Goal: Information Seeking & Learning: Learn about a topic

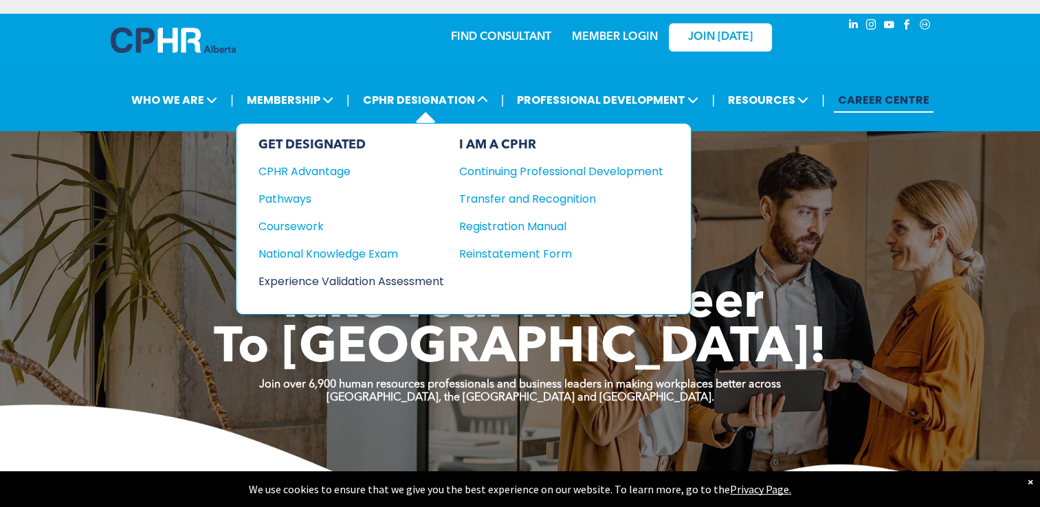
click at [274, 278] on div "Experience Validation Assessment" at bounding box center [341, 281] width 167 height 17
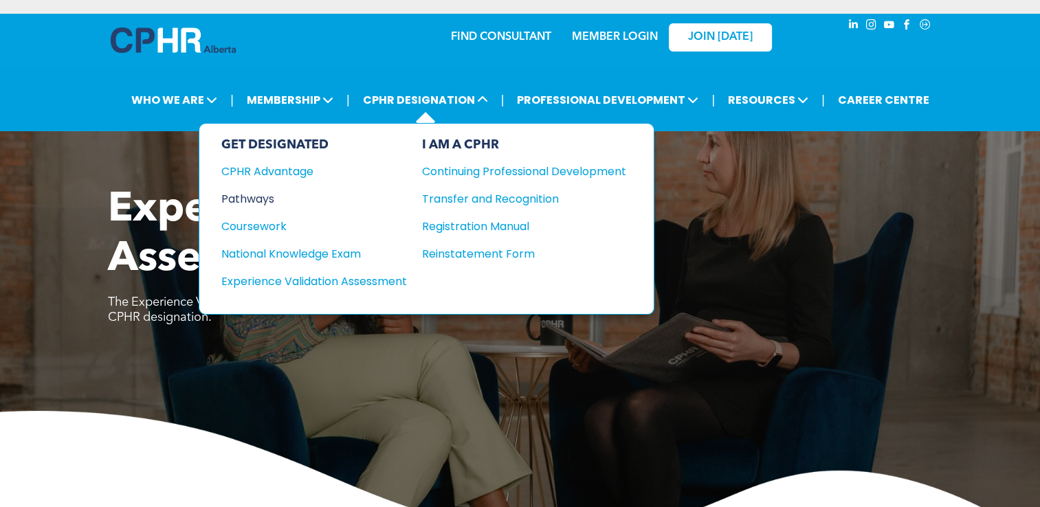
click at [258, 201] on div "Pathways" at bounding box center [304, 198] width 167 height 17
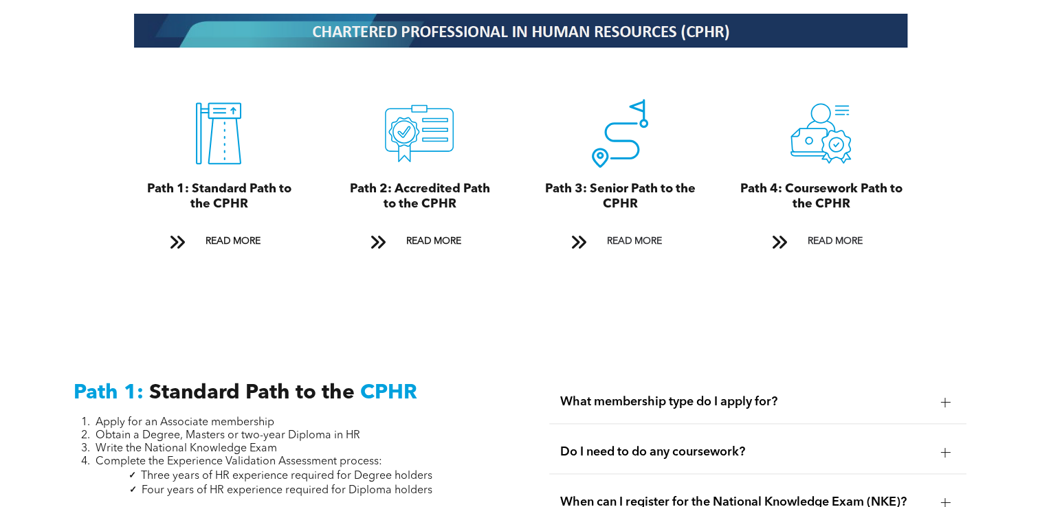
scroll to position [1718, 0]
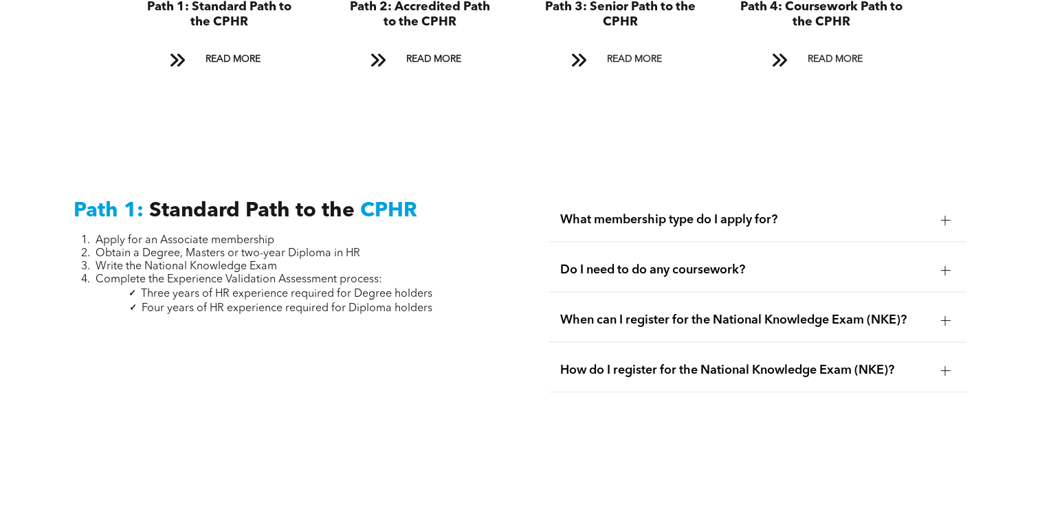
click at [943, 265] on div at bounding box center [945, 270] width 10 height 10
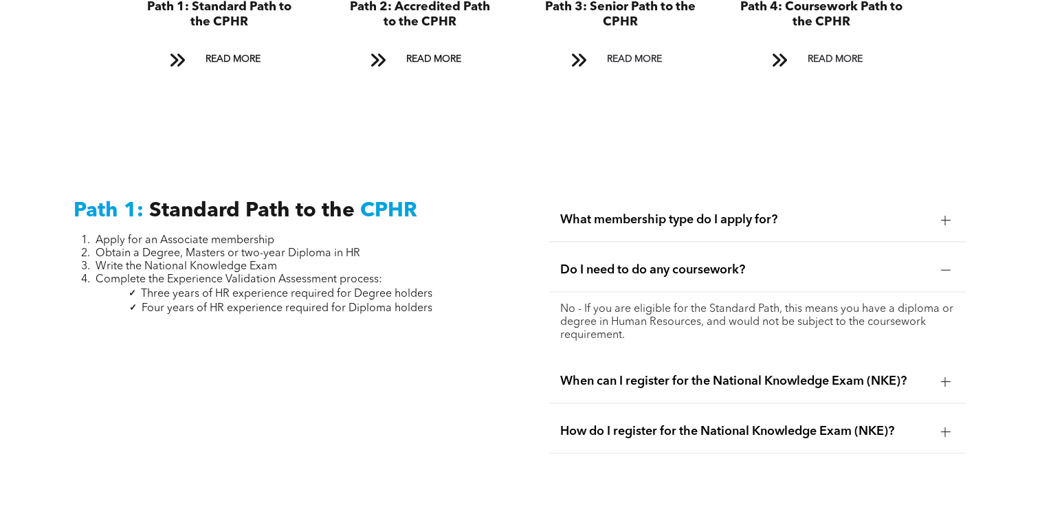
click at [939, 260] on div at bounding box center [945, 270] width 21 height 21
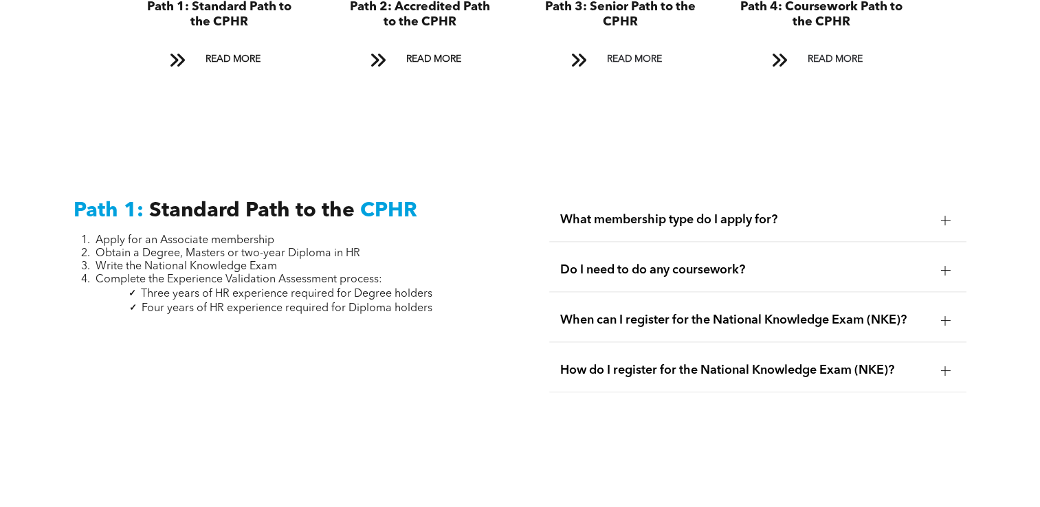
click at [946, 315] on div at bounding box center [945, 320] width 10 height 10
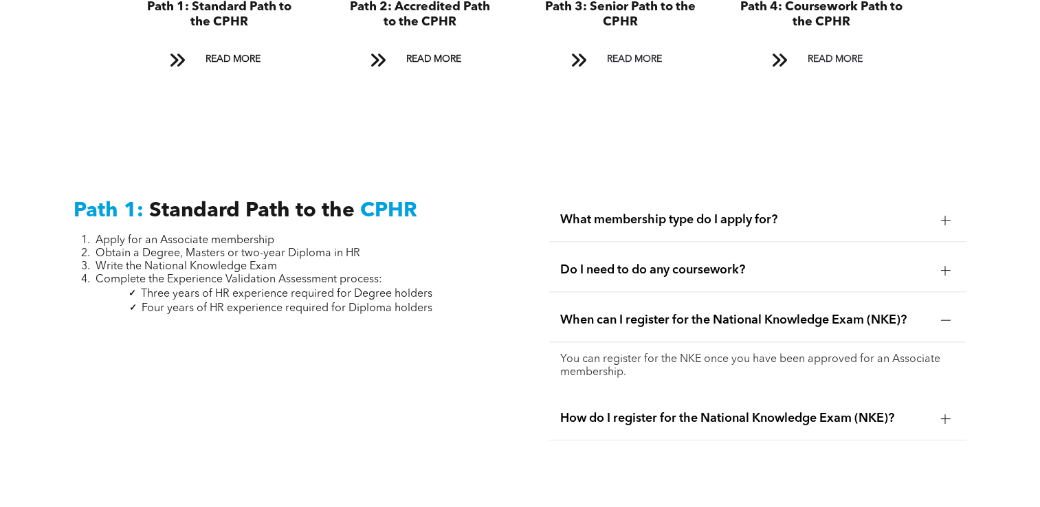
click at [946, 315] on div at bounding box center [945, 320] width 10 height 10
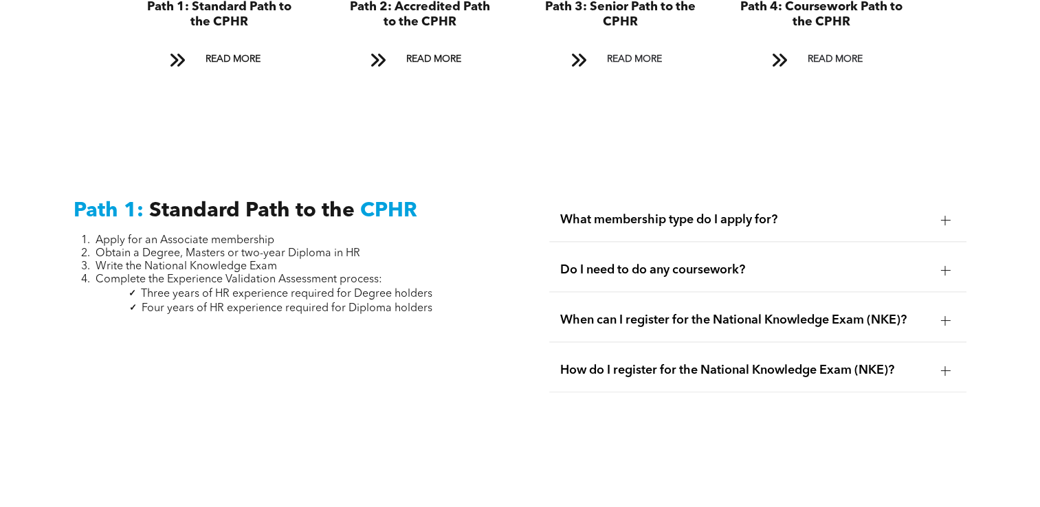
click at [943, 366] on div at bounding box center [945, 371] width 10 height 10
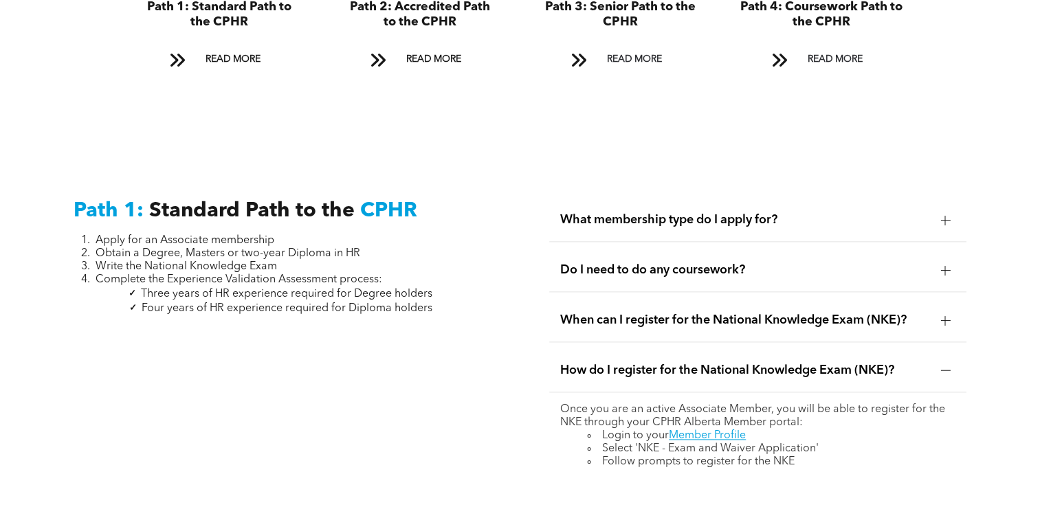
click at [943, 370] on div at bounding box center [945, 370] width 10 height 1
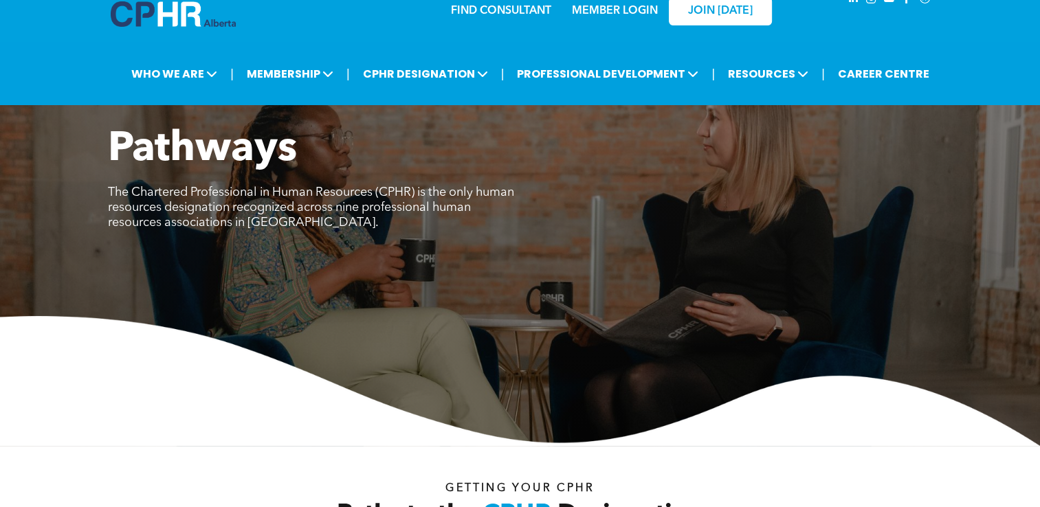
scroll to position [0, 0]
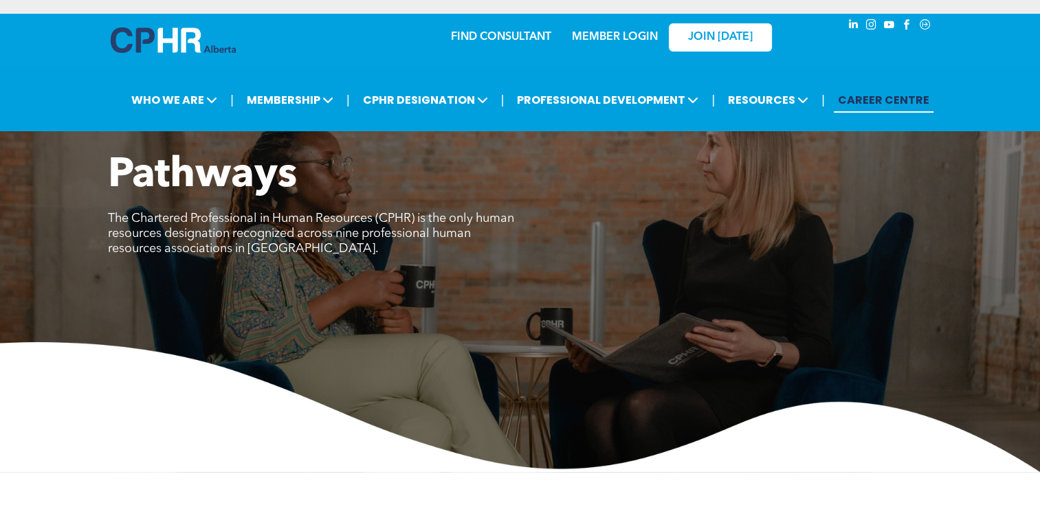
click at [893, 98] on link "CAREER CENTRE" at bounding box center [884, 99] width 100 height 25
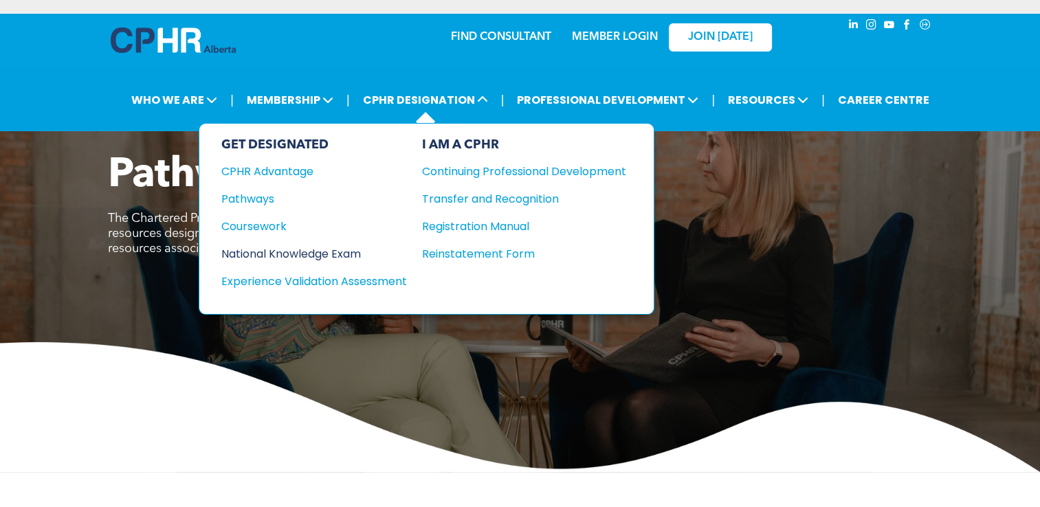
click at [287, 253] on div "National Knowledge Exam" at bounding box center [304, 253] width 167 height 17
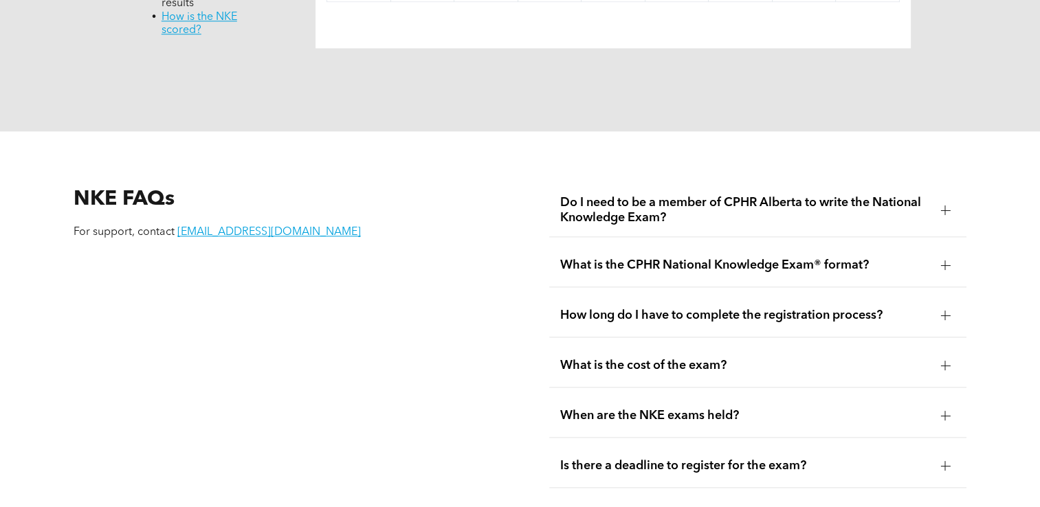
scroll to position [1649, 0]
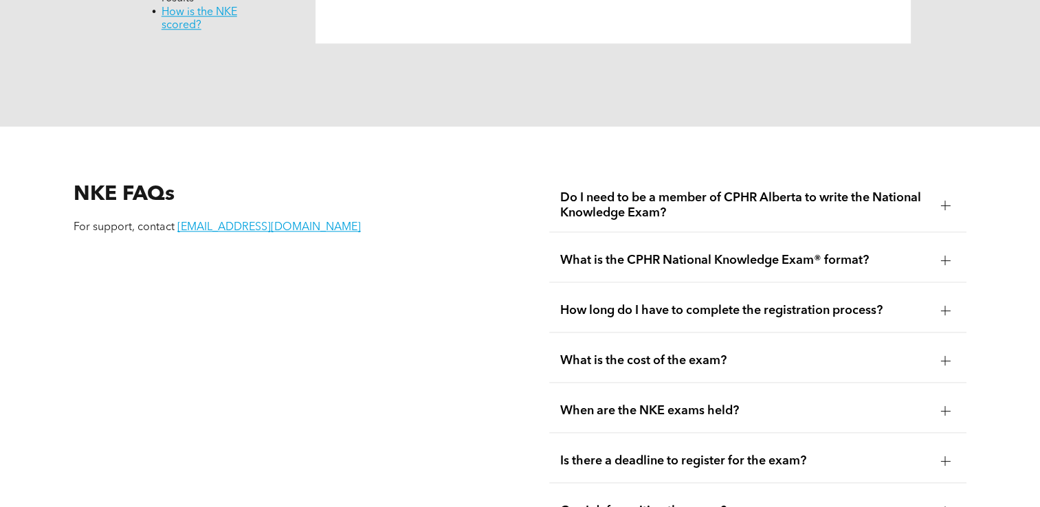
click at [945, 259] on div at bounding box center [945, 261] width 1 height 10
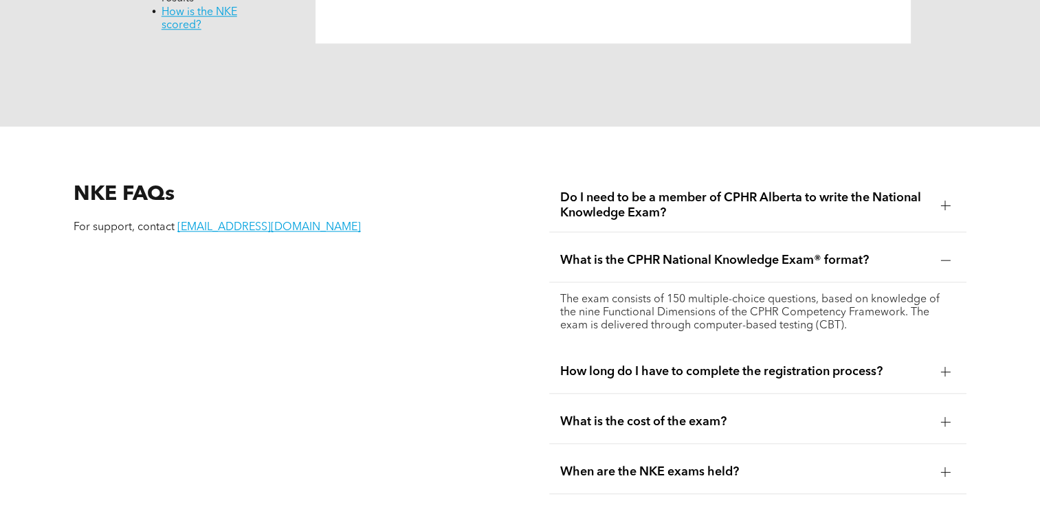
click at [945, 259] on div at bounding box center [945, 261] width 1 height 10
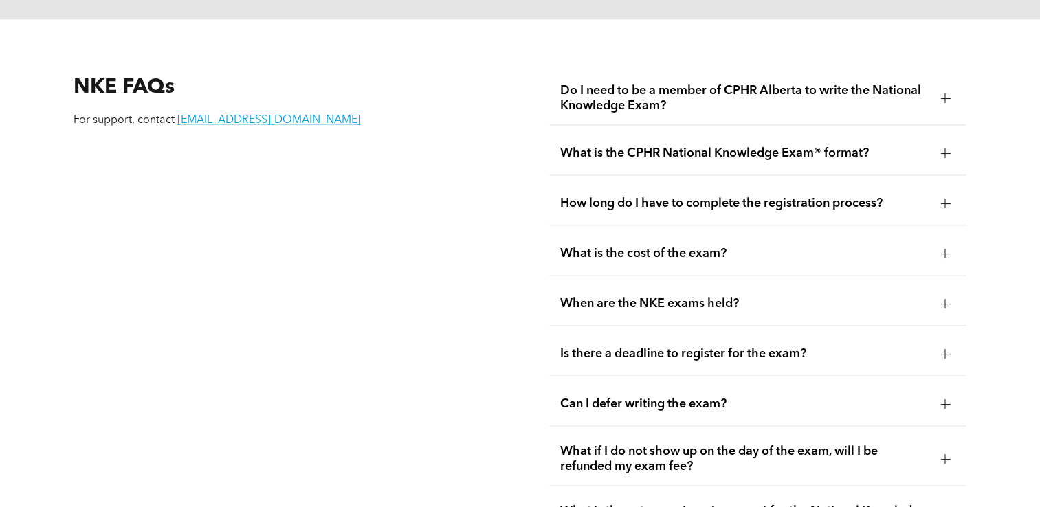
scroll to position [1787, 0]
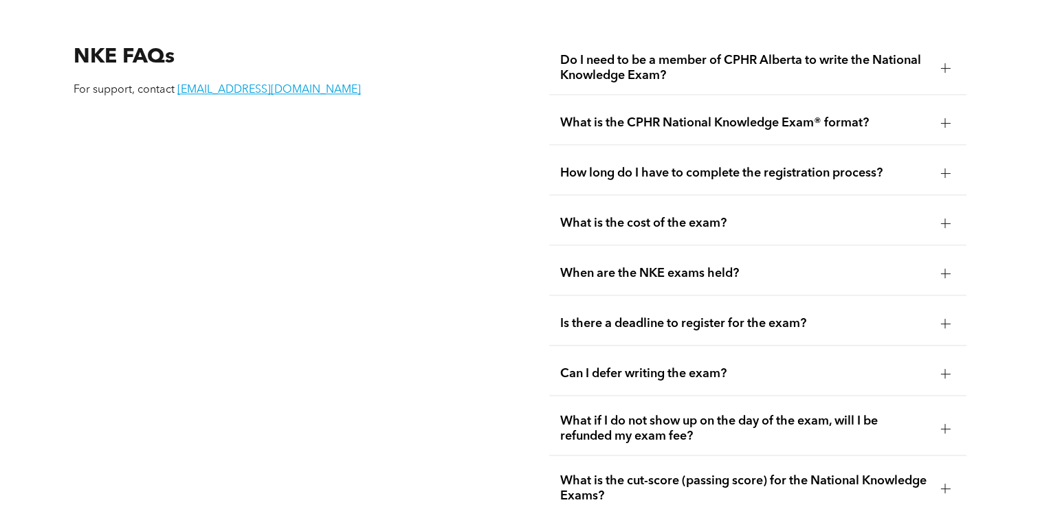
click at [941, 221] on div at bounding box center [945, 224] width 10 height 10
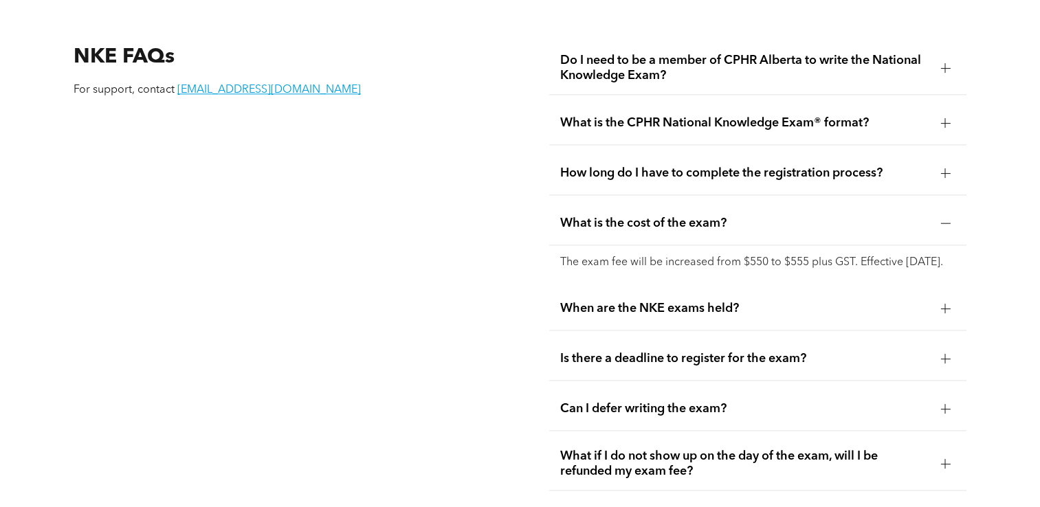
click at [941, 221] on div at bounding box center [945, 224] width 10 height 10
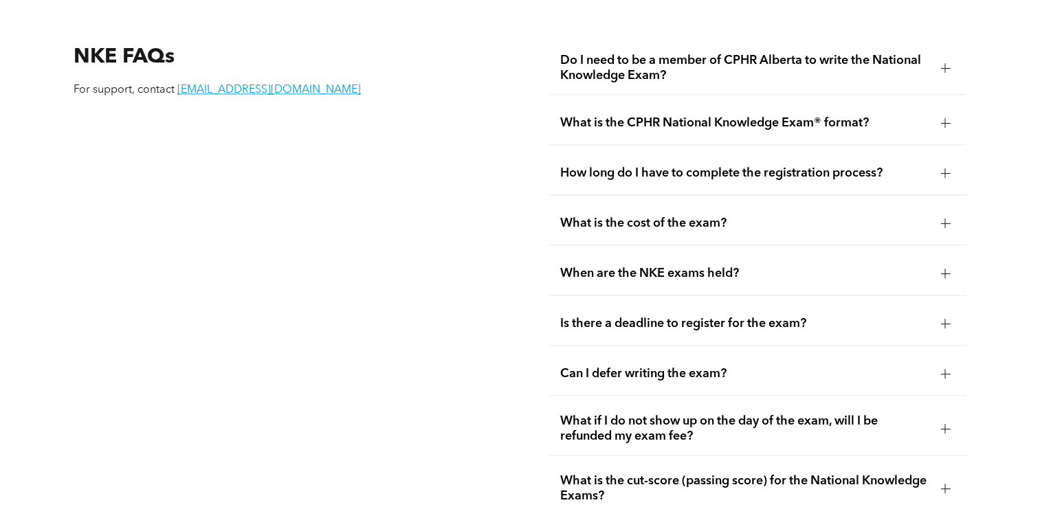
click at [943, 269] on div at bounding box center [945, 274] width 10 height 10
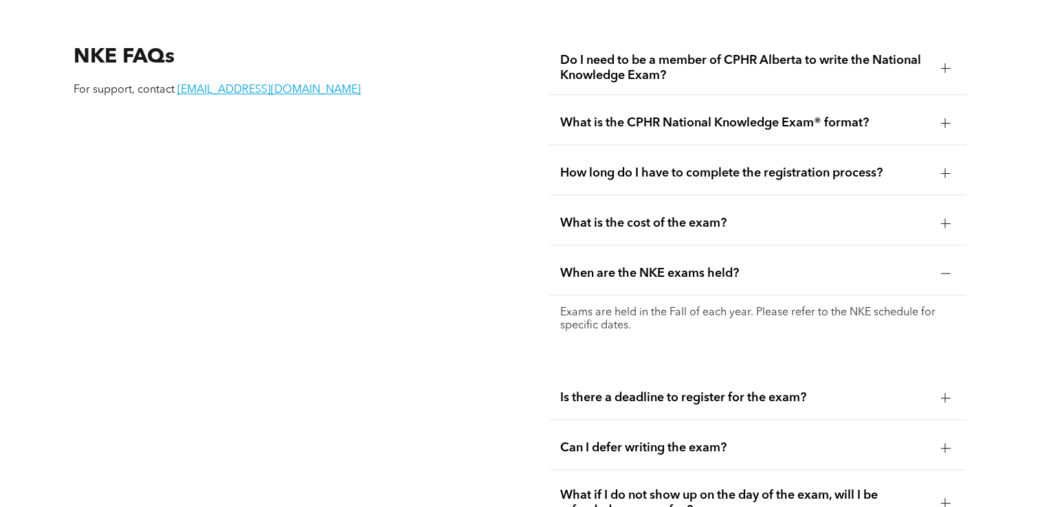
click at [945, 269] on div at bounding box center [945, 274] width 1 height 10
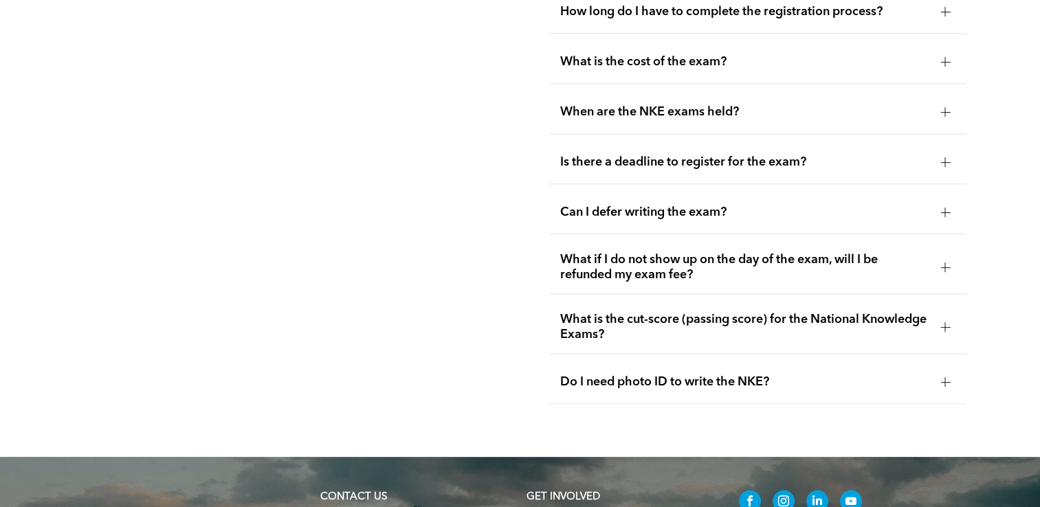
scroll to position [1993, 0]
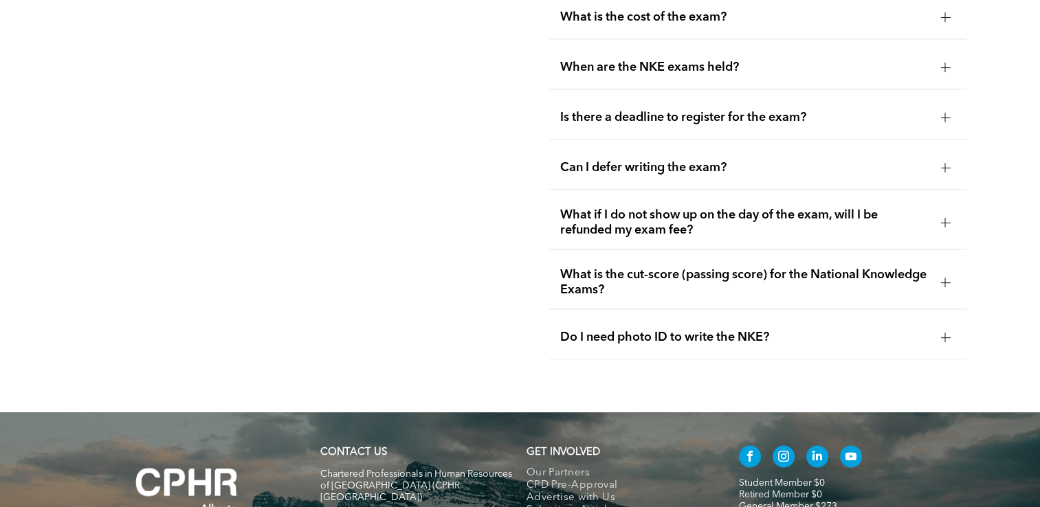
click at [945, 218] on div at bounding box center [945, 223] width 1 height 10
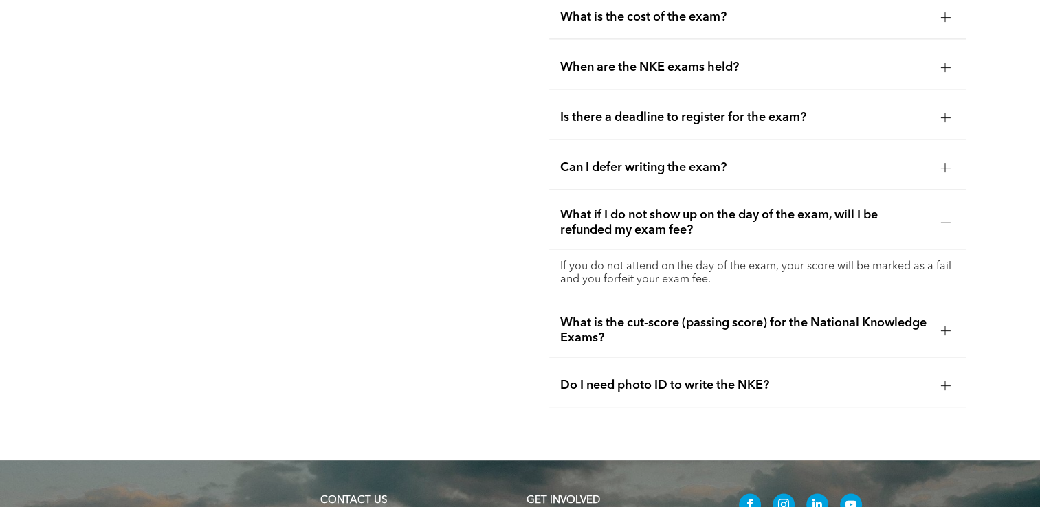
click at [945, 218] on div at bounding box center [945, 223] width 1 height 10
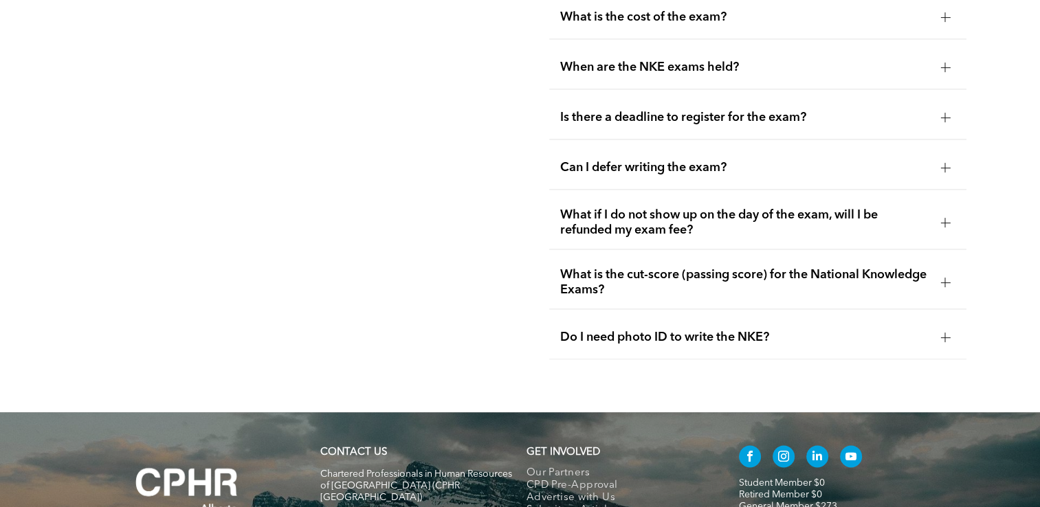
click at [946, 282] on div at bounding box center [945, 282] width 10 height 1
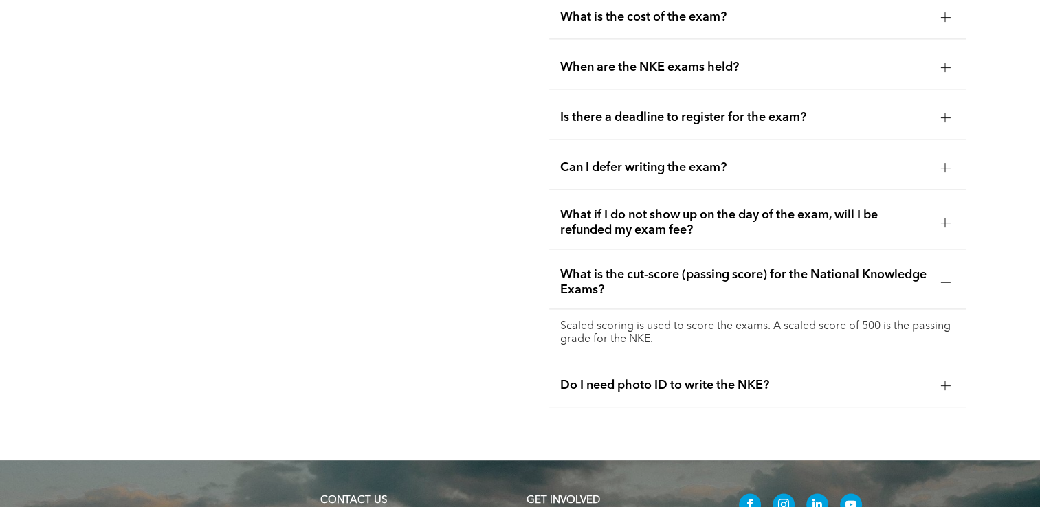
click at [946, 282] on div at bounding box center [945, 282] width 10 height 1
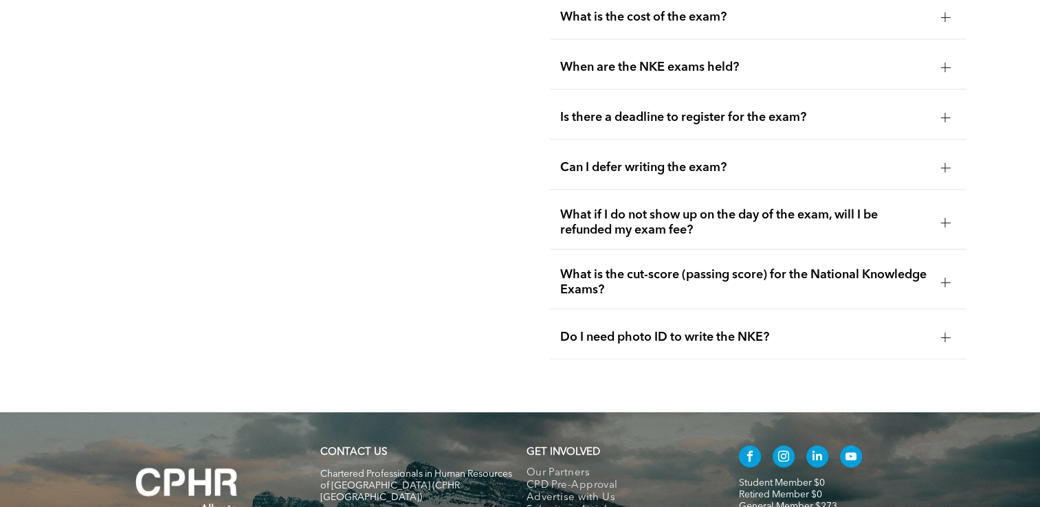
click at [943, 337] on div at bounding box center [945, 337] width 10 height 1
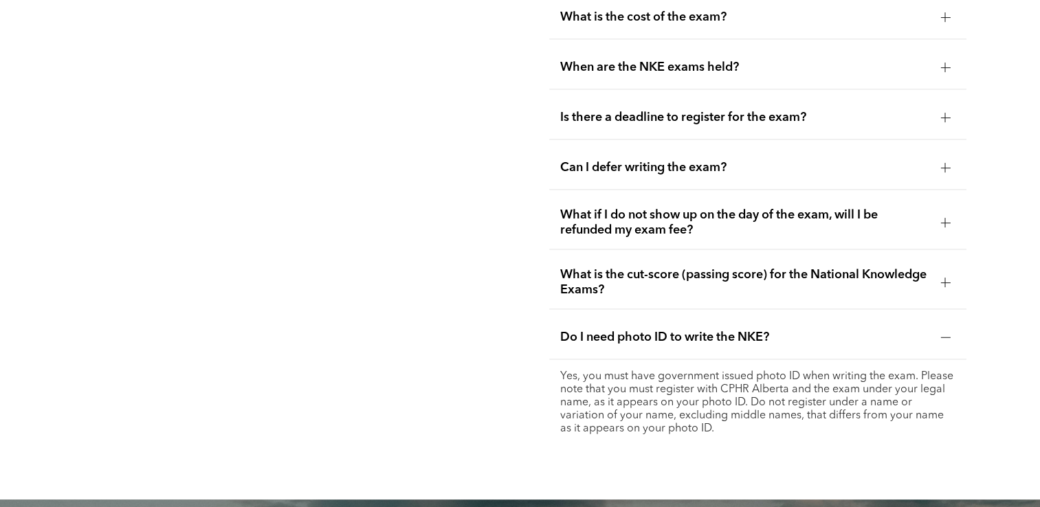
click at [943, 337] on div at bounding box center [945, 337] width 10 height 1
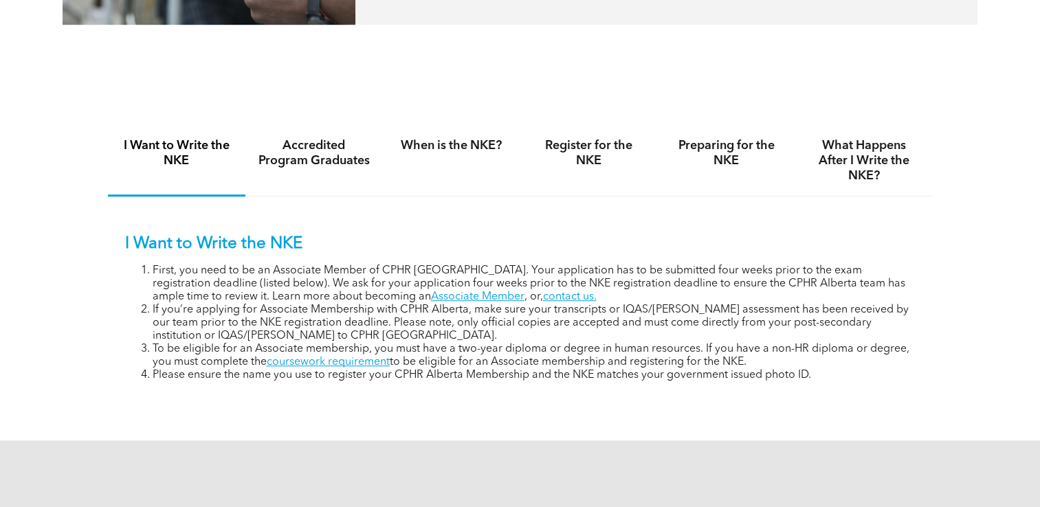
scroll to position [687, 0]
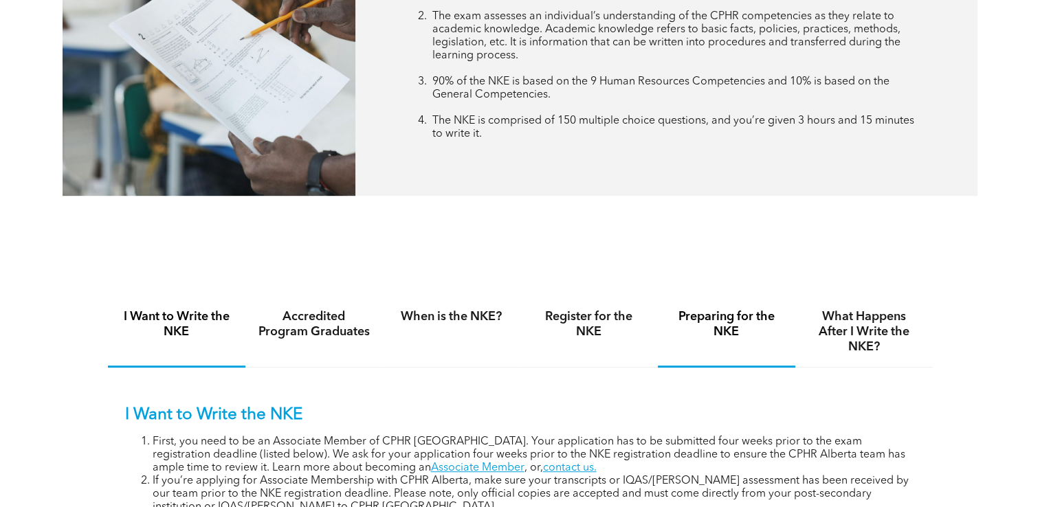
click at [710, 328] on h4 "Preparing for the NKE" at bounding box center [726, 324] width 113 height 30
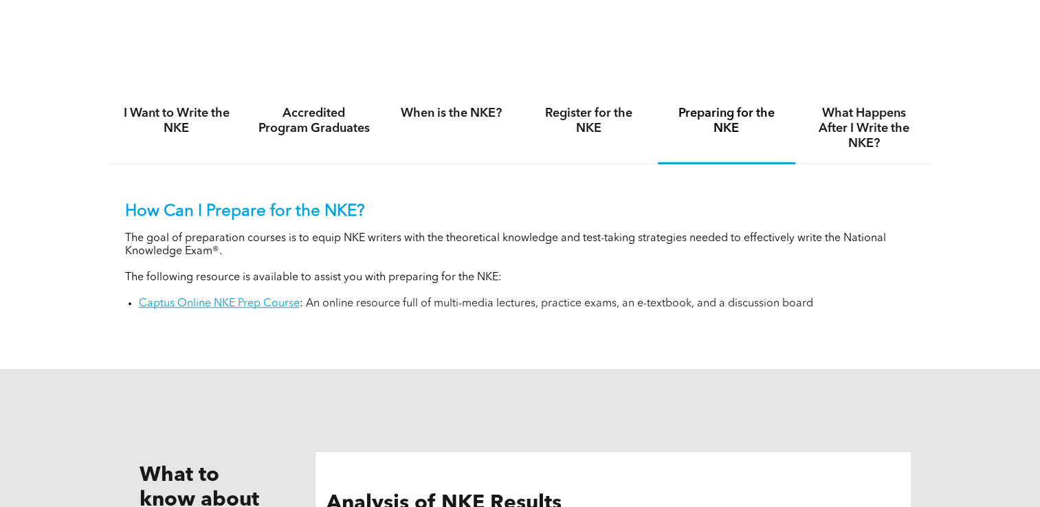
scroll to position [893, 0]
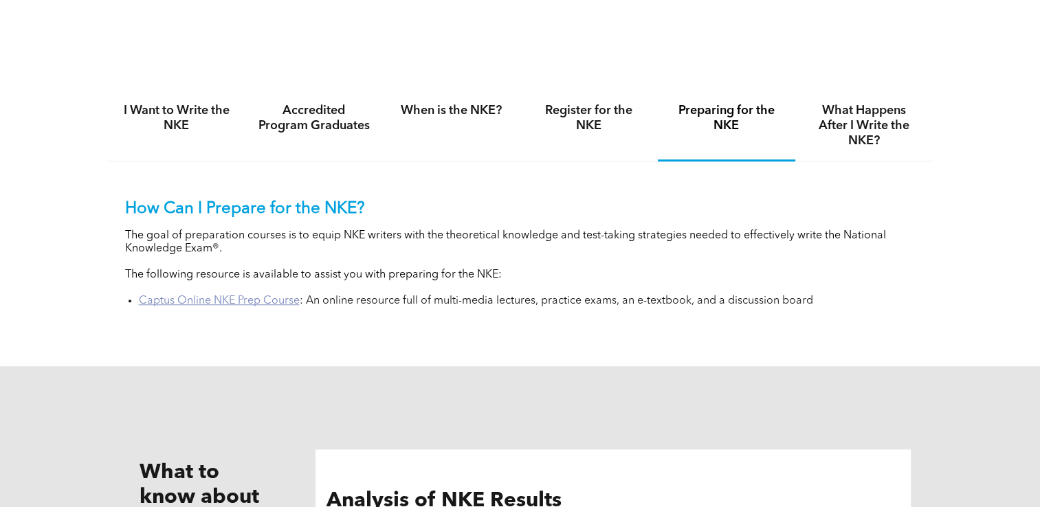
click at [271, 300] on link "Captus Online NKE Prep Course" at bounding box center [219, 300] width 161 height 11
